Goal: Task Accomplishment & Management: Use online tool/utility

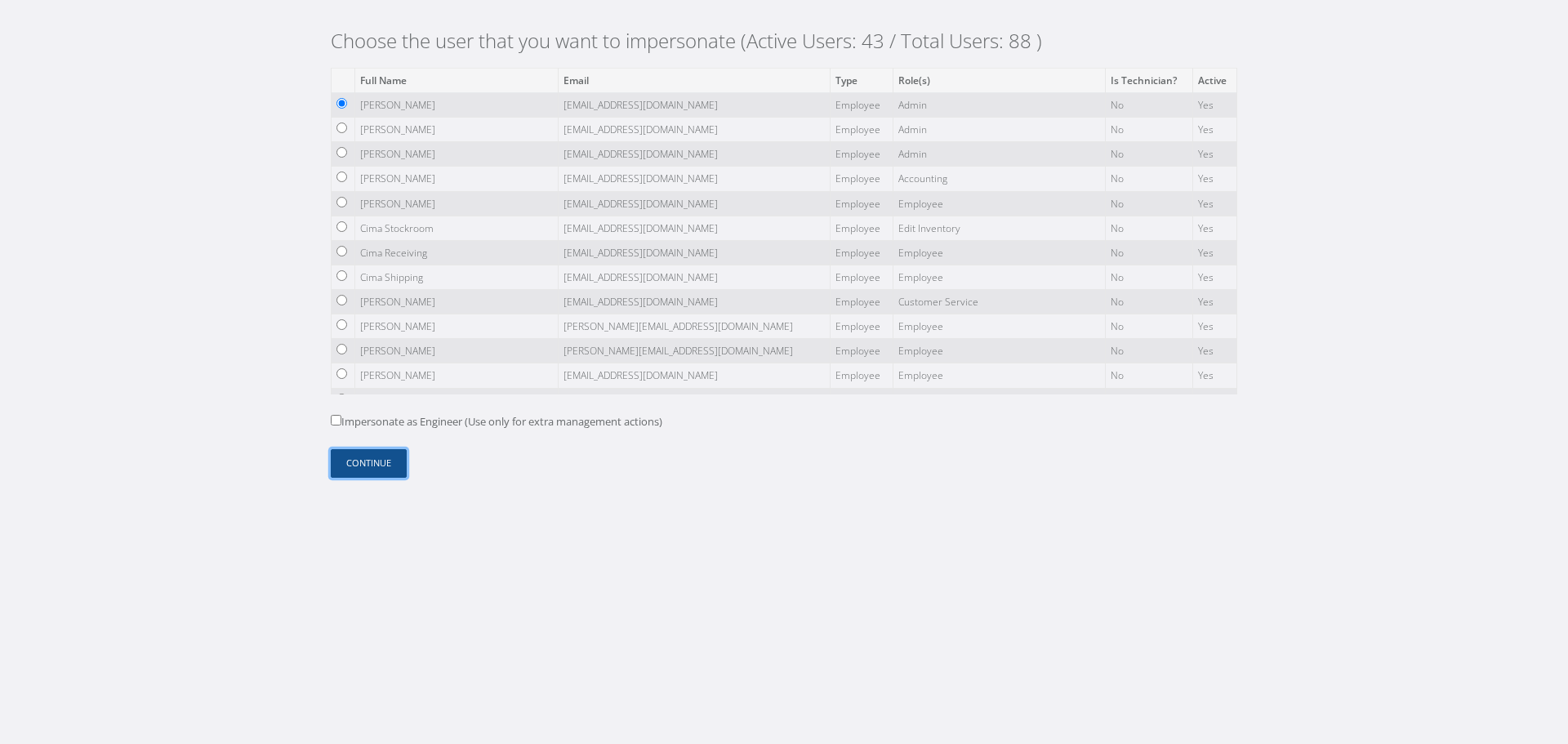
click at [358, 468] on button "Continue" at bounding box center [369, 463] width 76 height 28
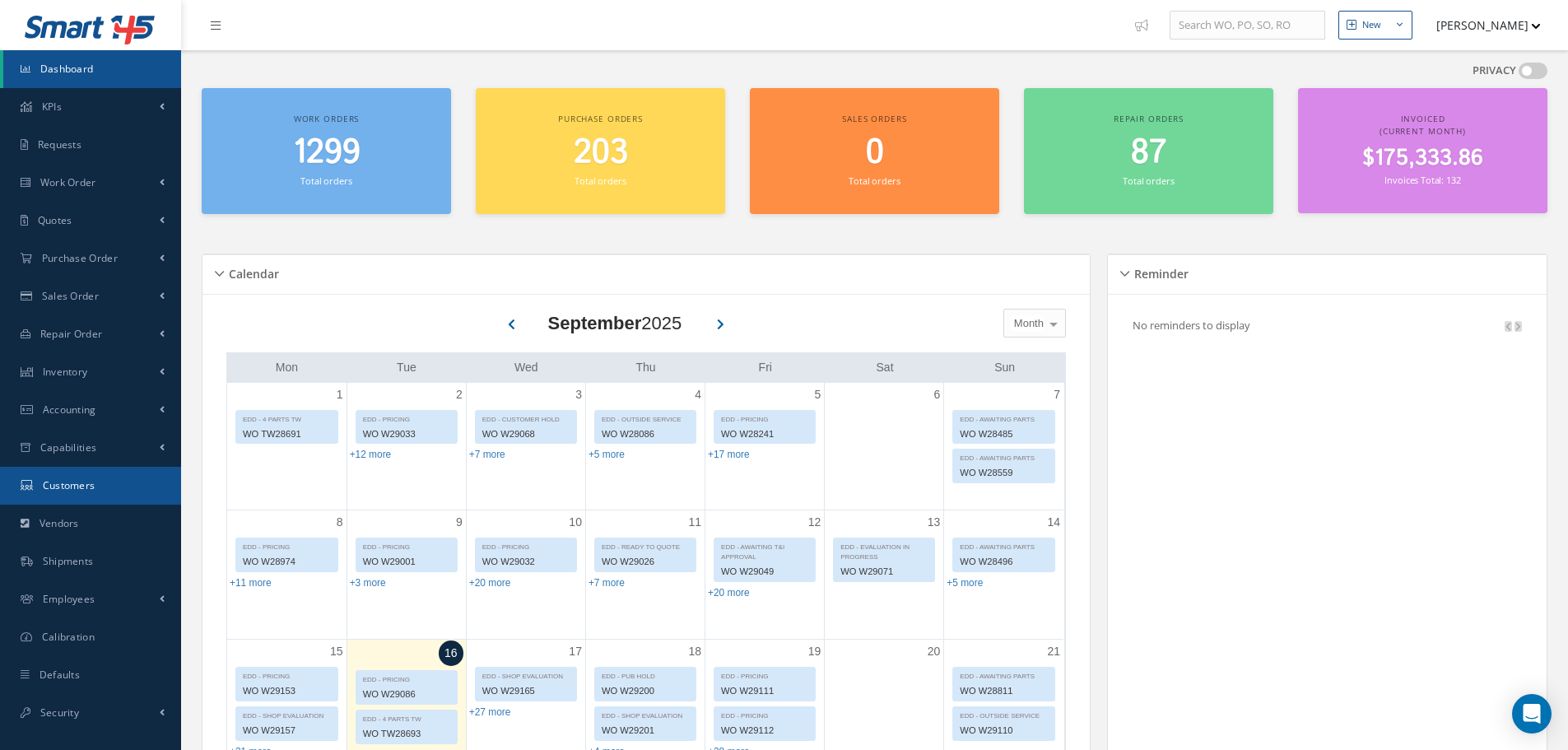
click at [106, 482] on link "Customers" at bounding box center [90, 485] width 181 height 38
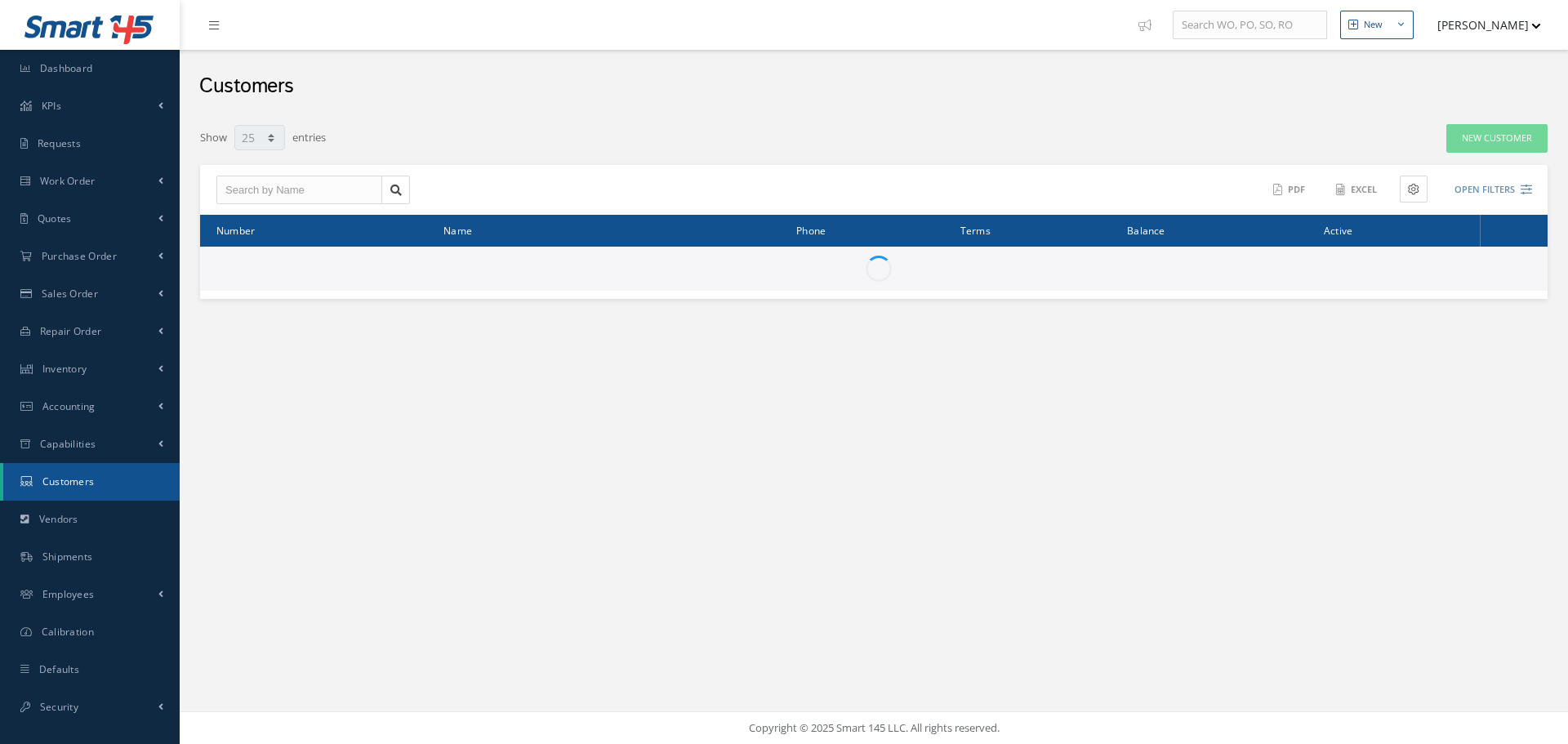
select select "25"
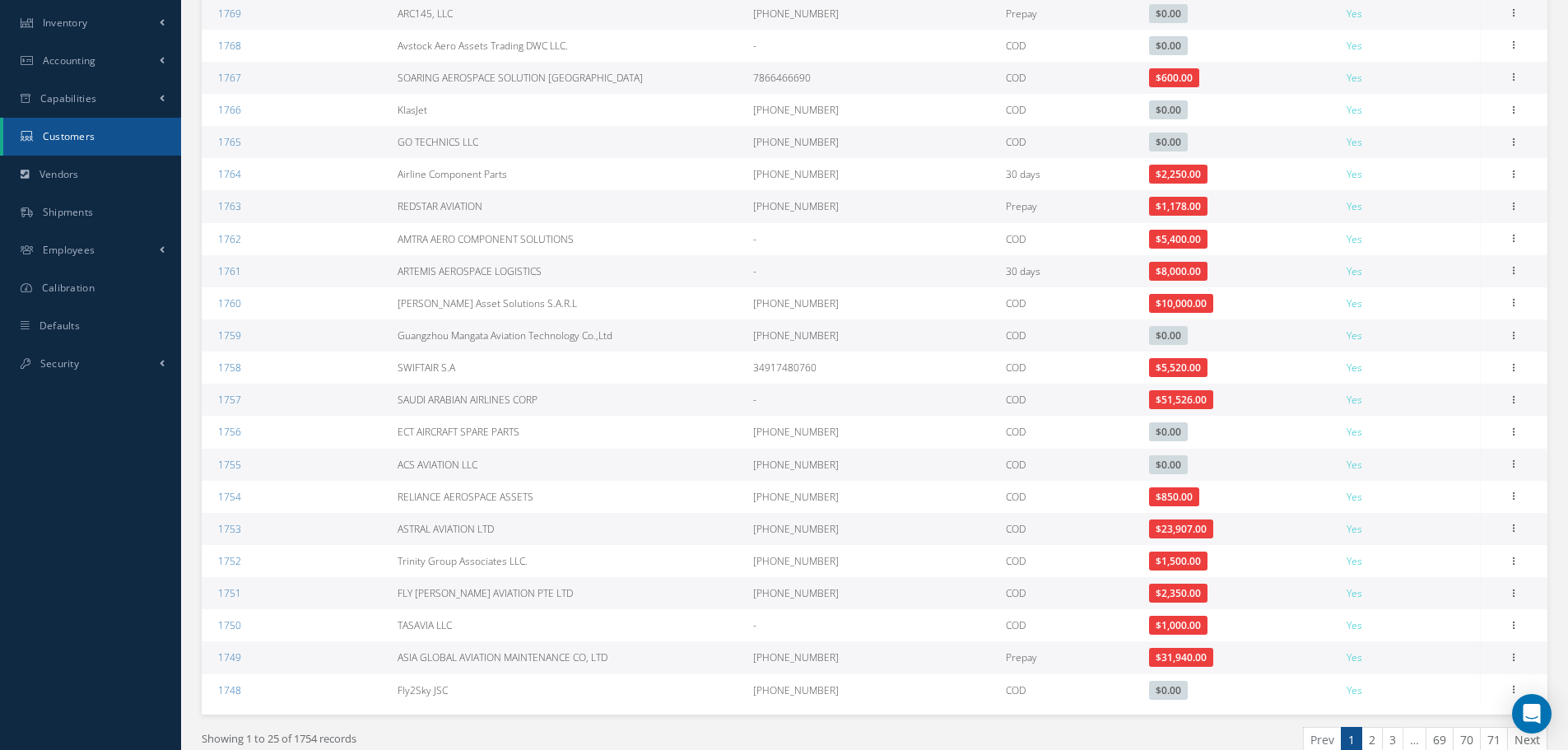
scroll to position [427, 0]
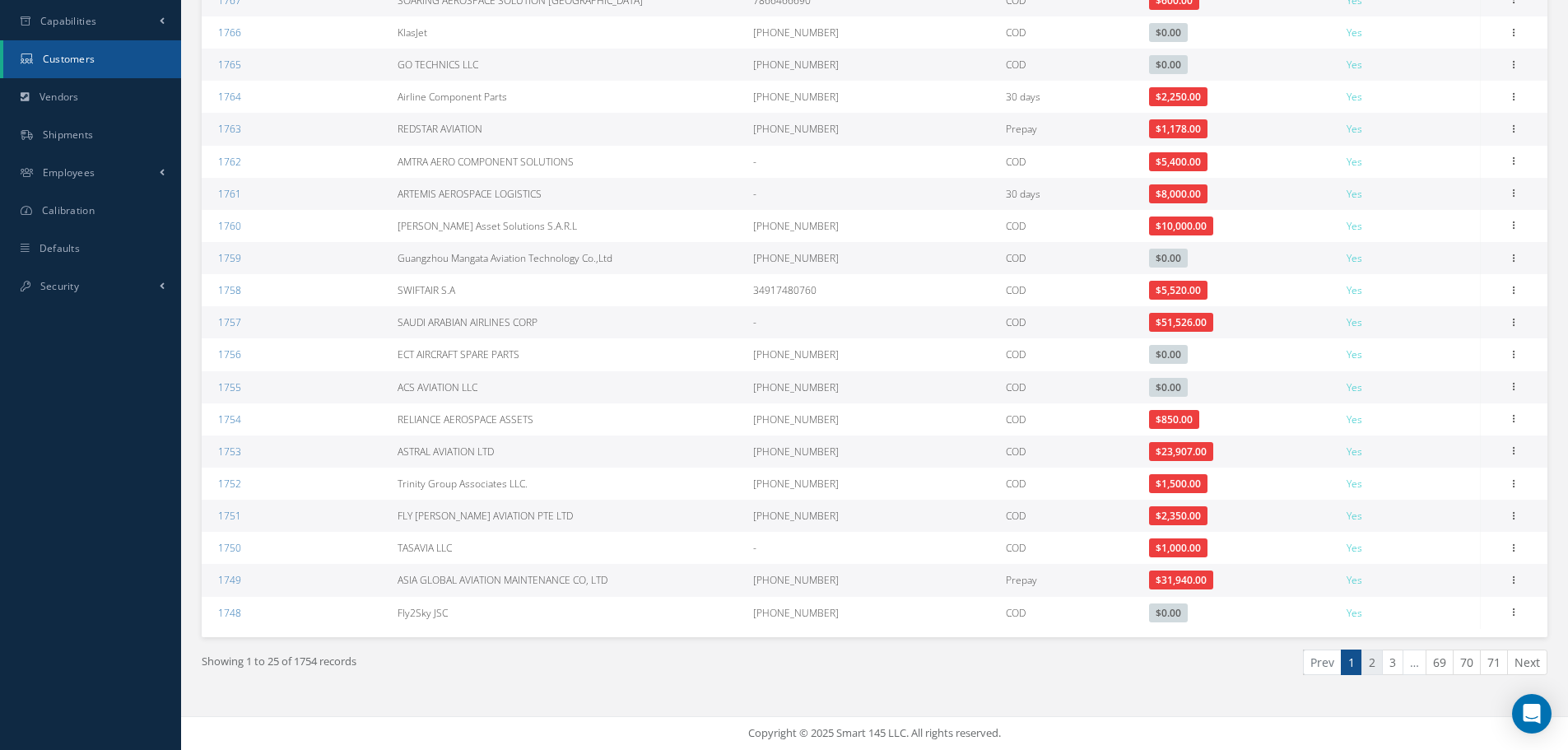
click at [1375, 673] on link "2" at bounding box center [1372, 662] width 21 height 26
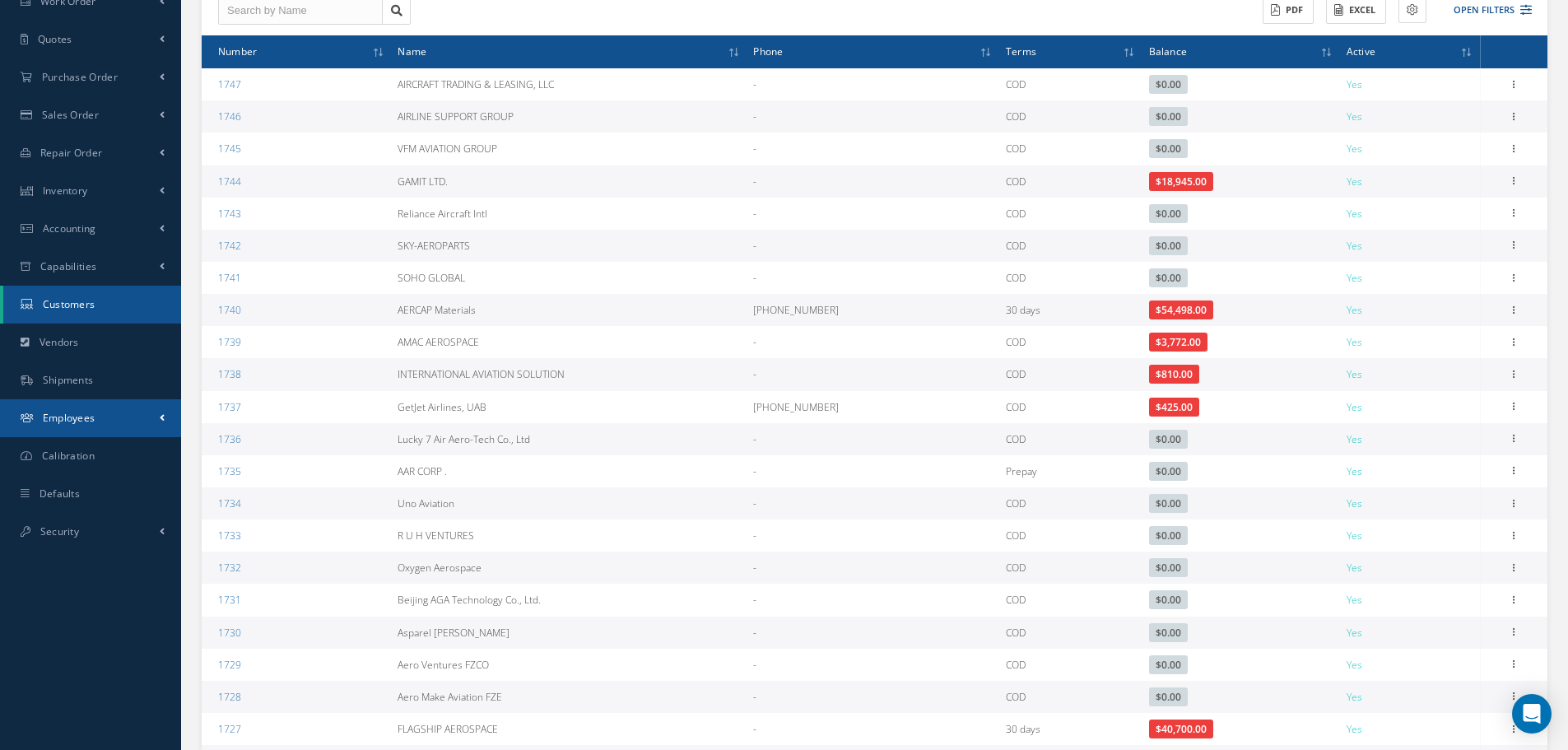
scroll to position [0, 0]
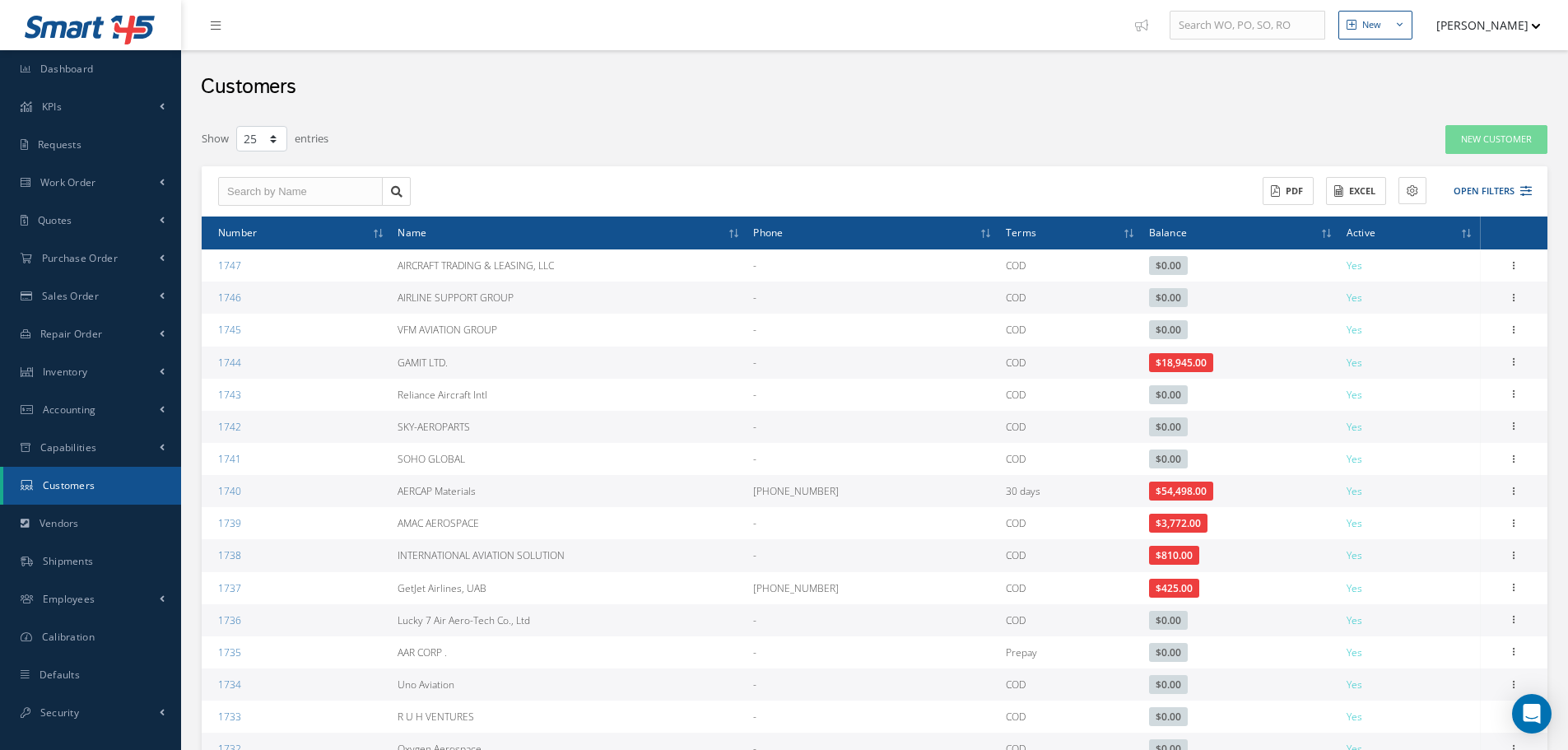
click at [1520, 37] on button "[PERSON_NAME]" at bounding box center [1480, 25] width 120 height 32
click at [1488, 162] on link "Impersonate User" at bounding box center [1475, 167] width 132 height 28
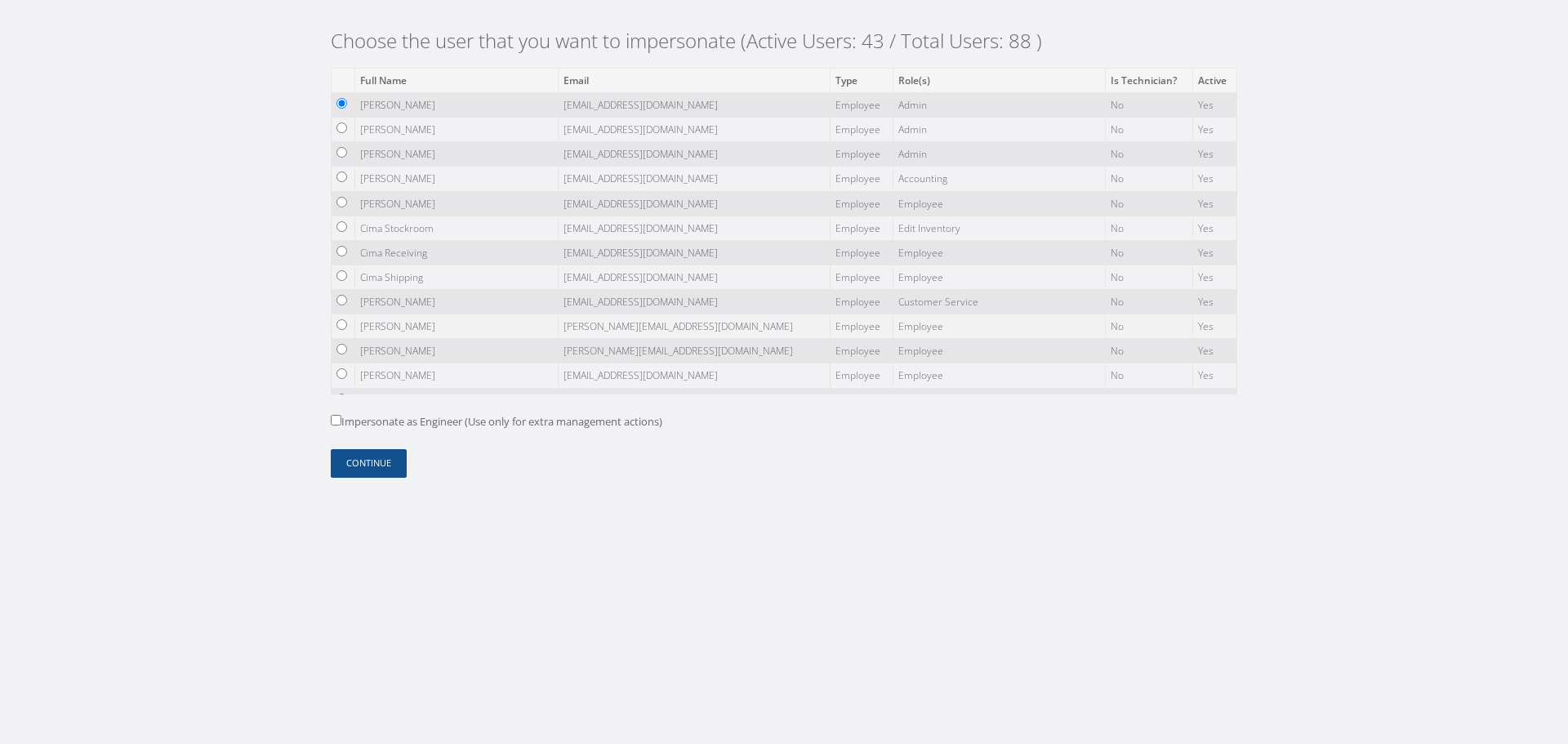
click at [393, 248] on td "Cima Receiving" at bounding box center [457, 253] width 203 height 25
click at [346, 229] on input "radio" at bounding box center [342, 229] width 11 height 11
radio input "true"
click at [406, 468] on button "Continue" at bounding box center [369, 463] width 76 height 28
